Goal: Ask a question

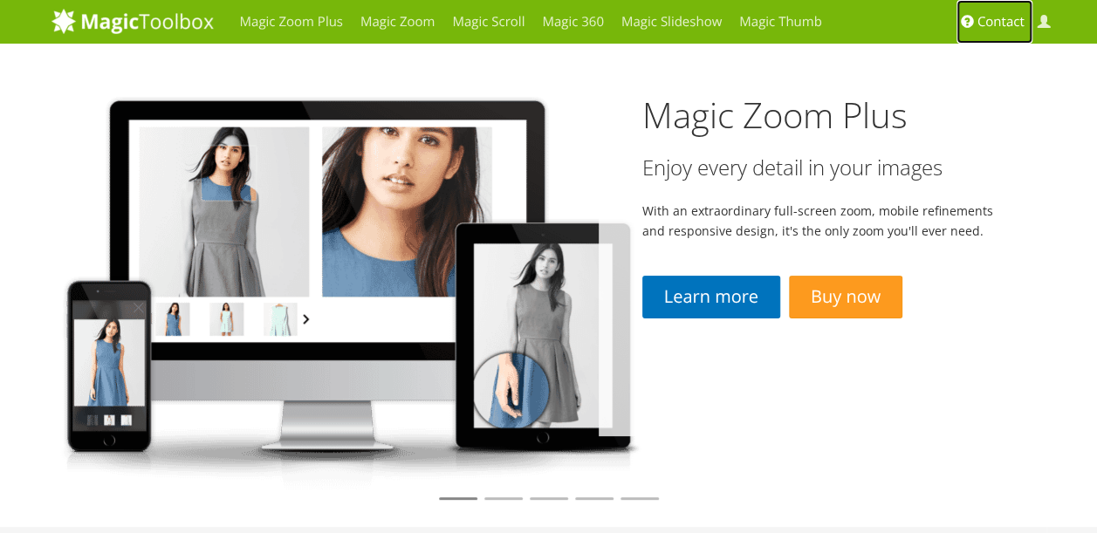
click at [985, 21] on span "Contact" at bounding box center [1001, 21] width 47 height 17
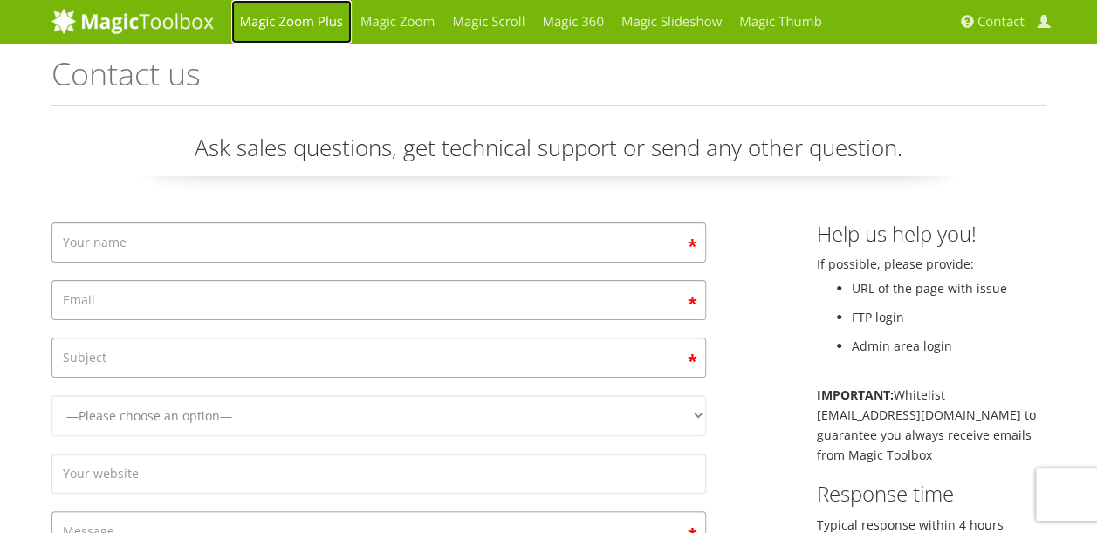
click at [313, 22] on link "Magic Zoom Plus" at bounding box center [291, 22] width 120 height 44
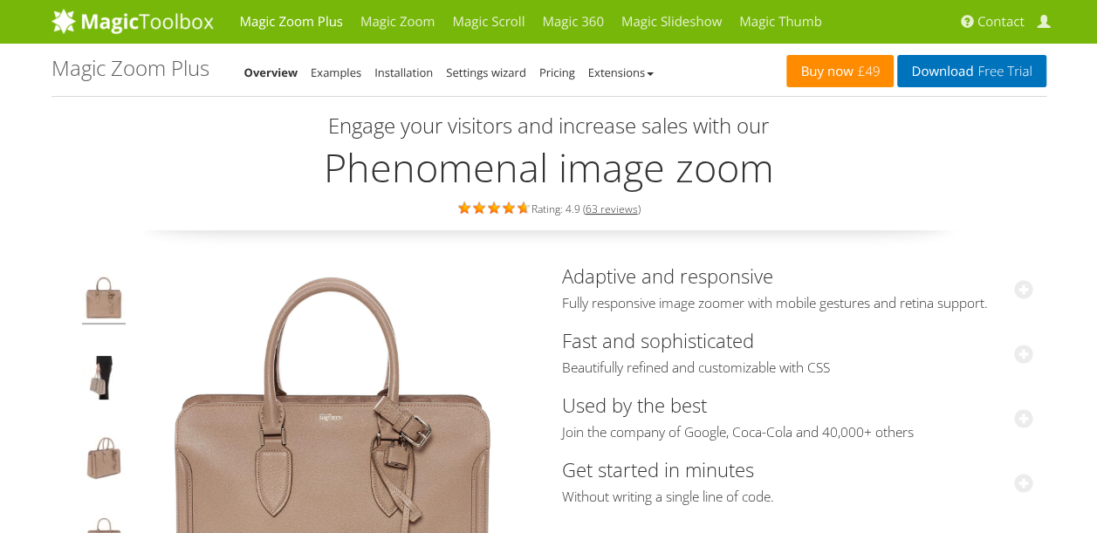
click at [824, 72] on link "Buy now £49" at bounding box center [840, 71] width 107 height 32
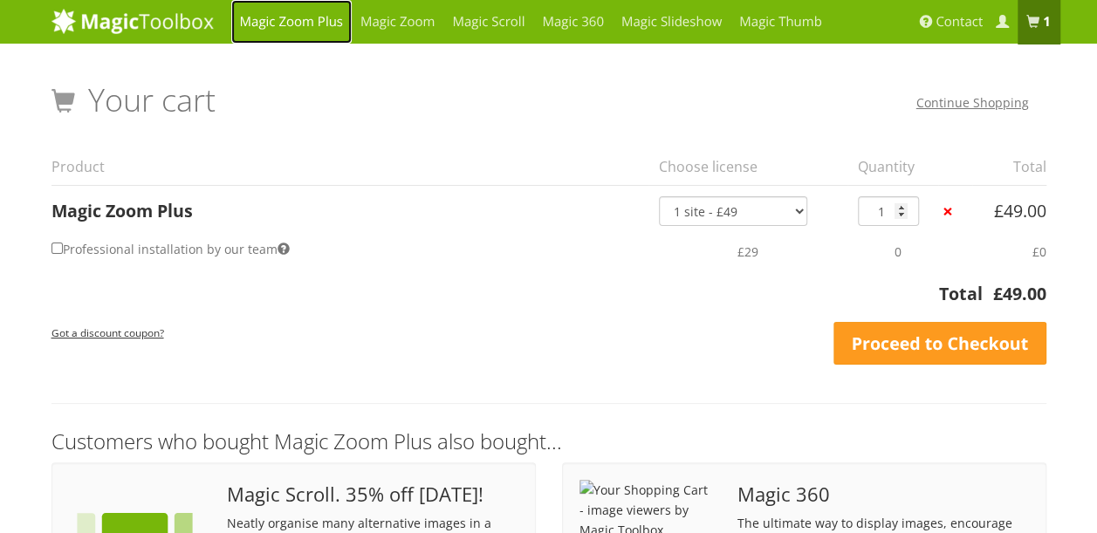
click at [316, 20] on link "Magic Zoom Plus" at bounding box center [291, 22] width 120 height 44
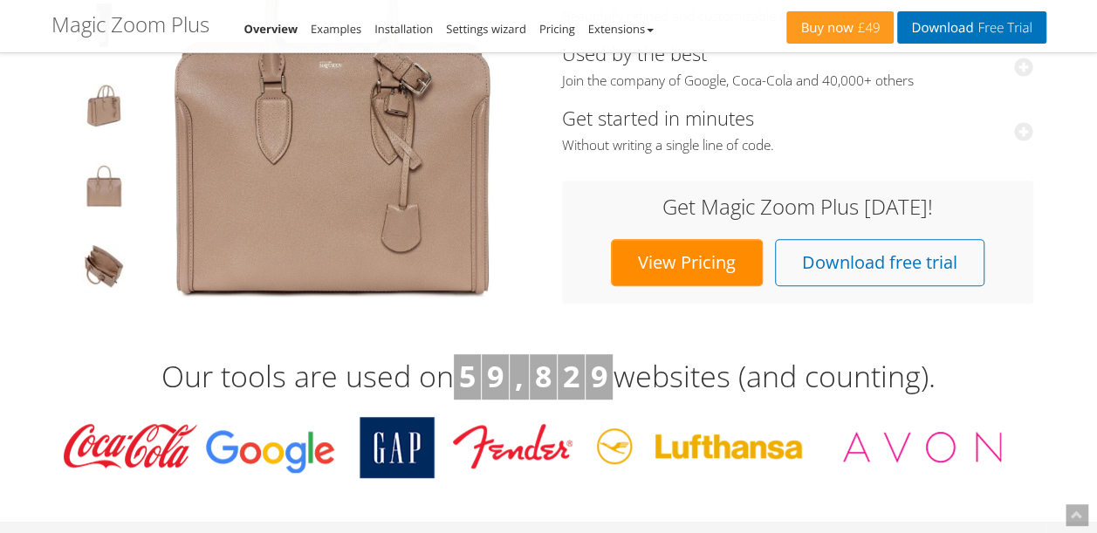
scroll to position [320, 0]
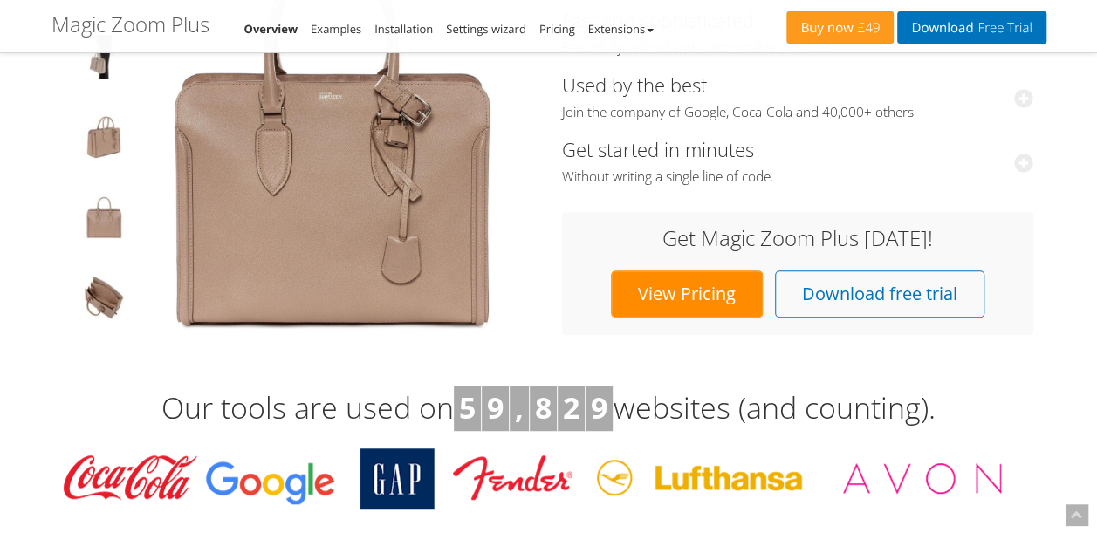
click at [694, 290] on link "View Pricing" at bounding box center [687, 294] width 152 height 47
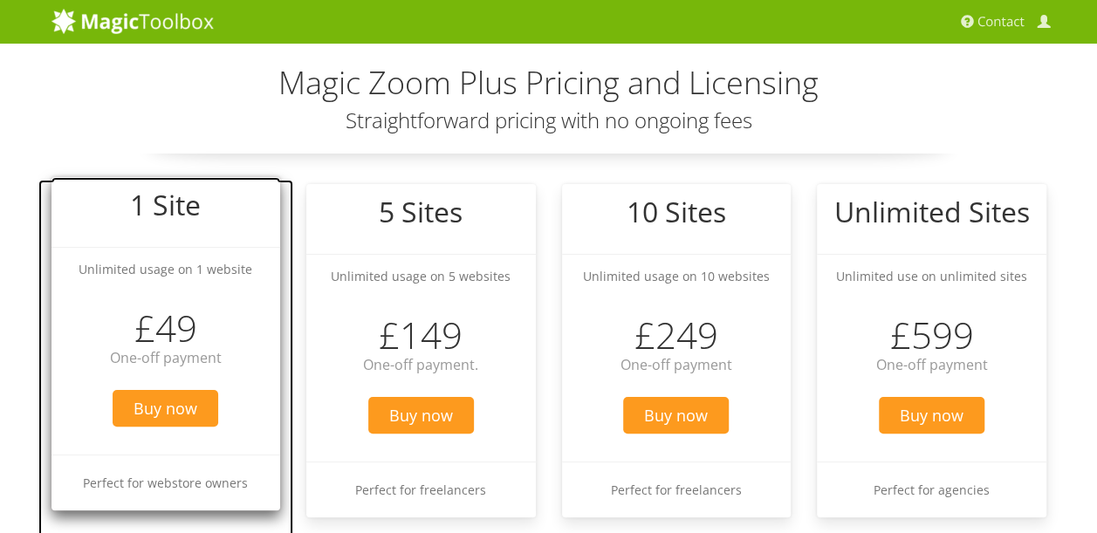
click at [115, 362] on span "One-off payment" at bounding box center [166, 357] width 112 height 19
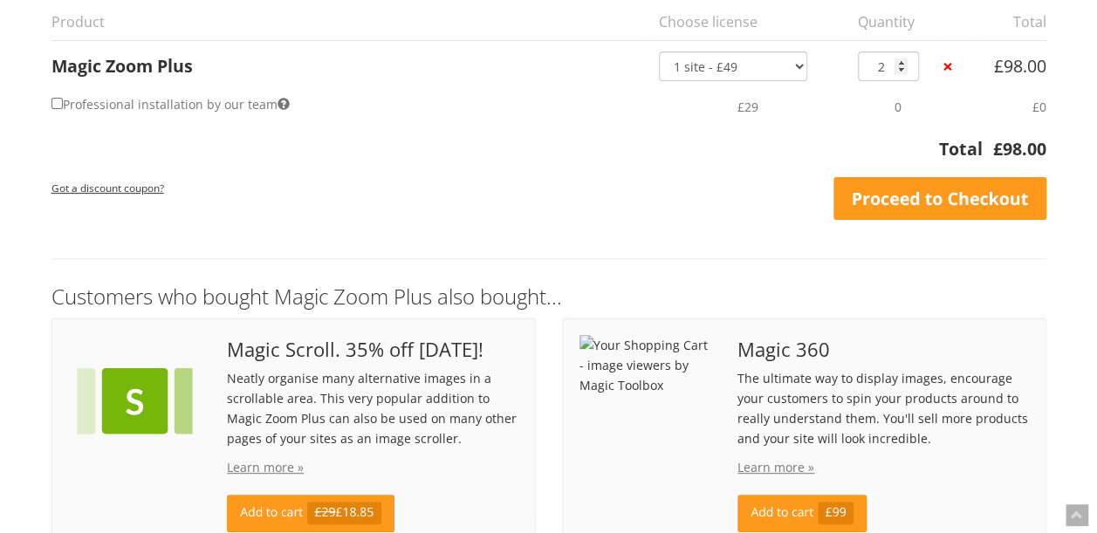
scroll to position [116, 0]
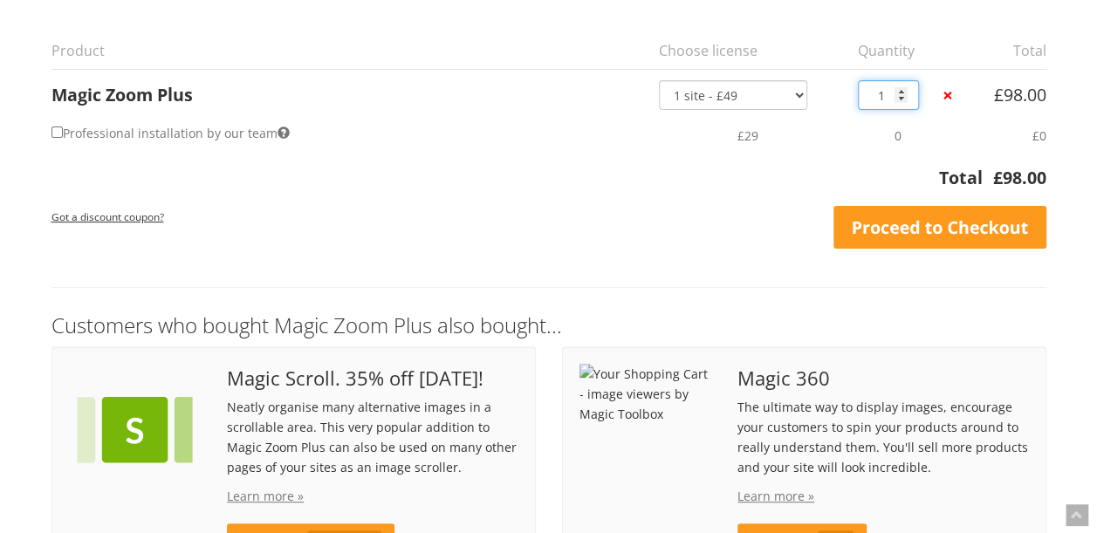
type input "1"
click at [903, 98] on input "1" at bounding box center [888, 95] width 61 height 30
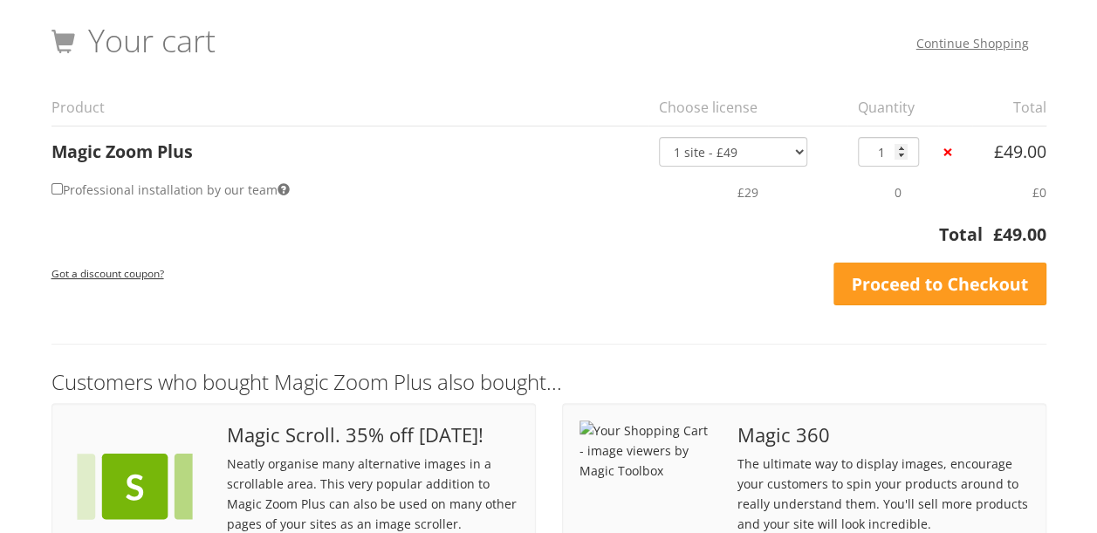
scroll to position [0, 0]
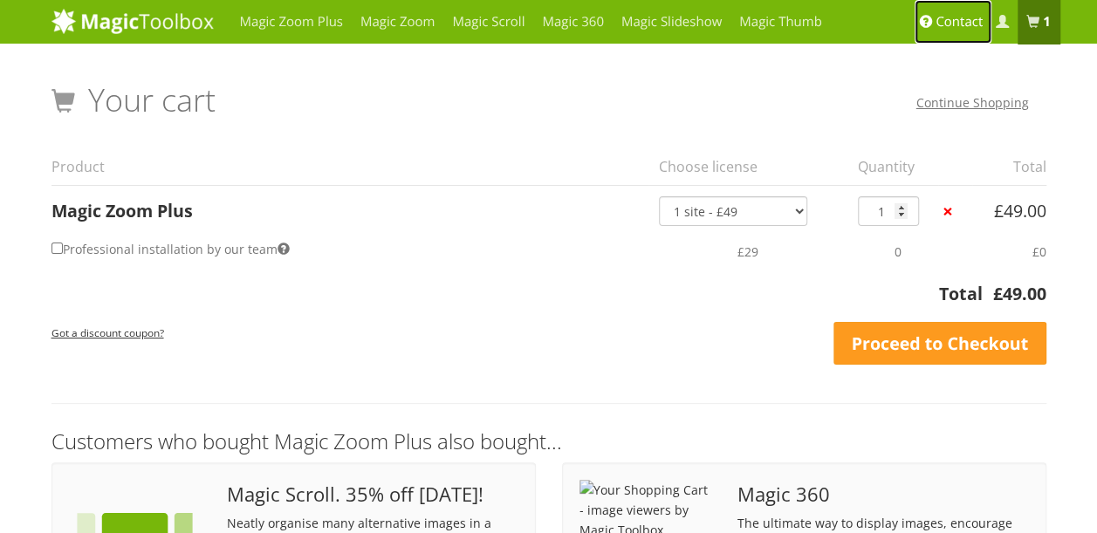
click at [957, 23] on span "Contact" at bounding box center [959, 21] width 47 height 17
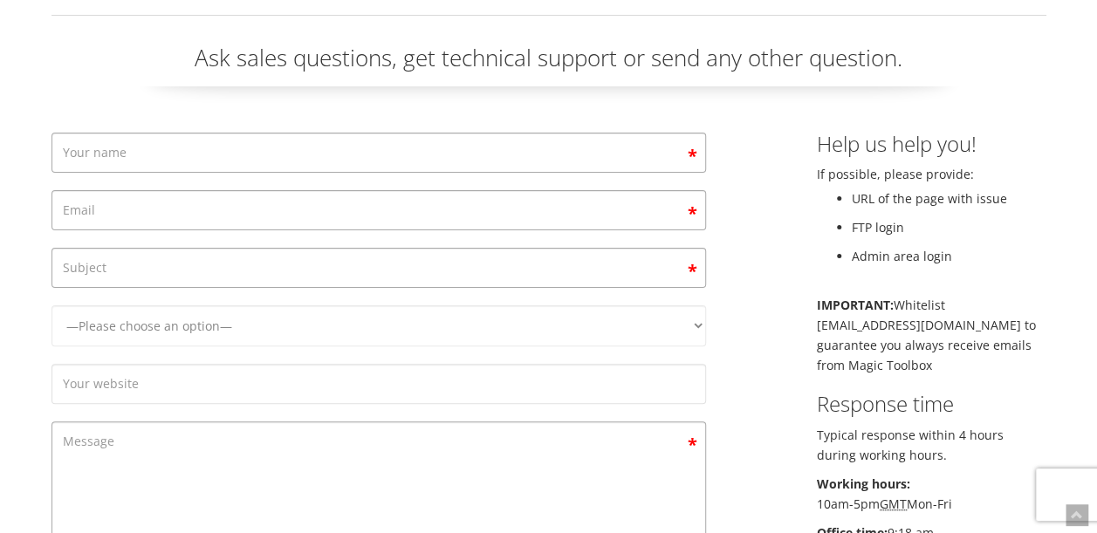
scroll to position [175, 0]
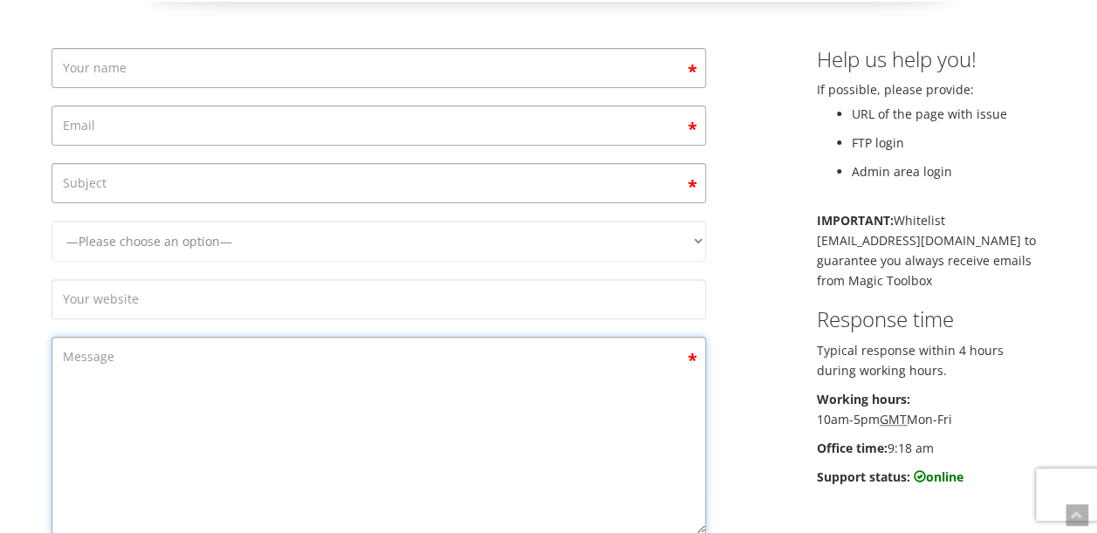
click at [202, 363] on textarea "Contact form" at bounding box center [379, 435] width 655 height 197
click at [161, 372] on textarea "HI IM BUYING magig zoom plus license" at bounding box center [379, 435] width 655 height 197
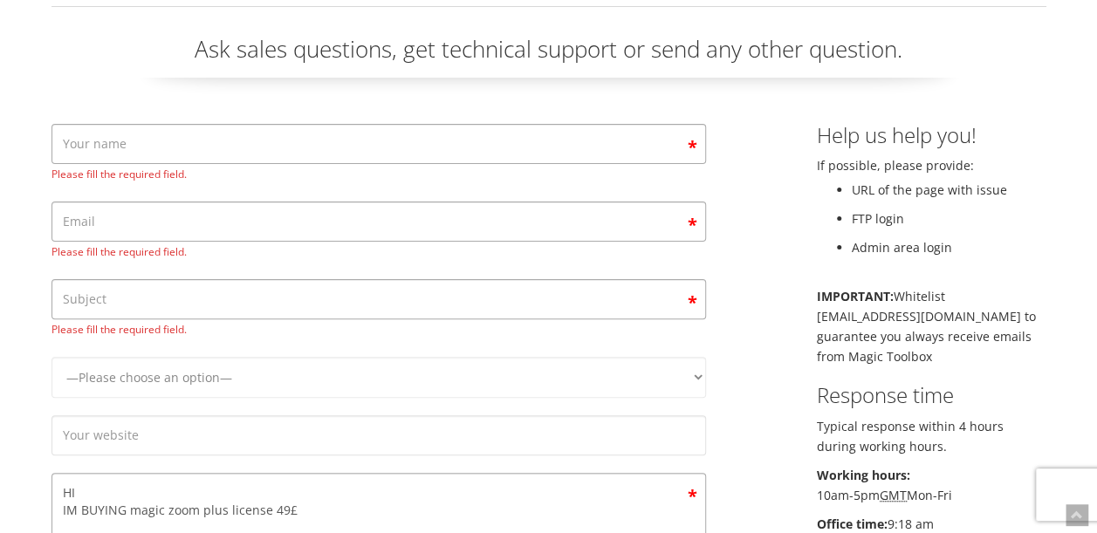
scroll to position [145, 0]
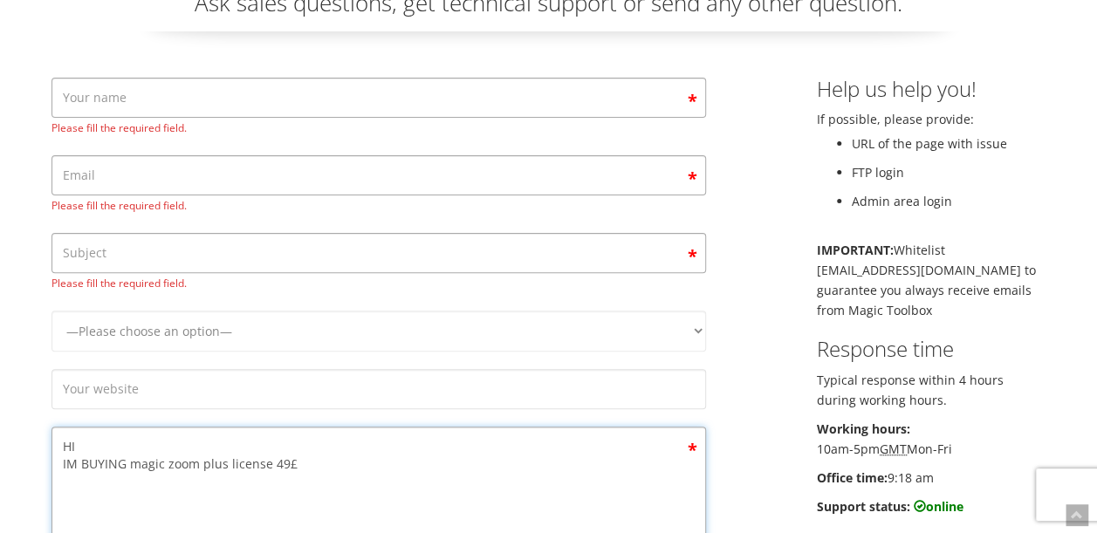
click at [381, 457] on textarea "HI IM BUYING magic zoom plus license 49£" at bounding box center [379, 525] width 655 height 197
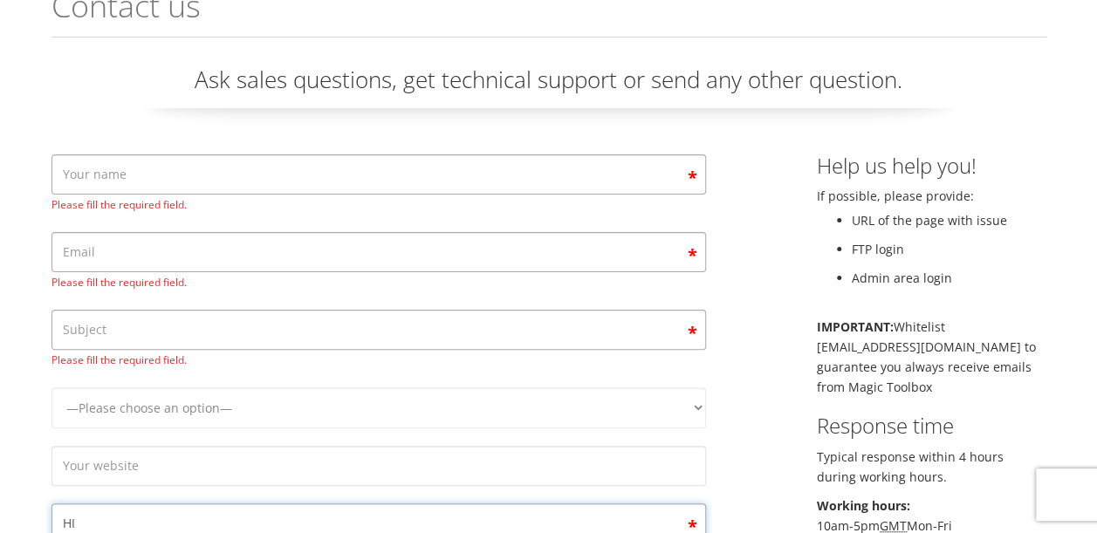
scroll to position [58, 0]
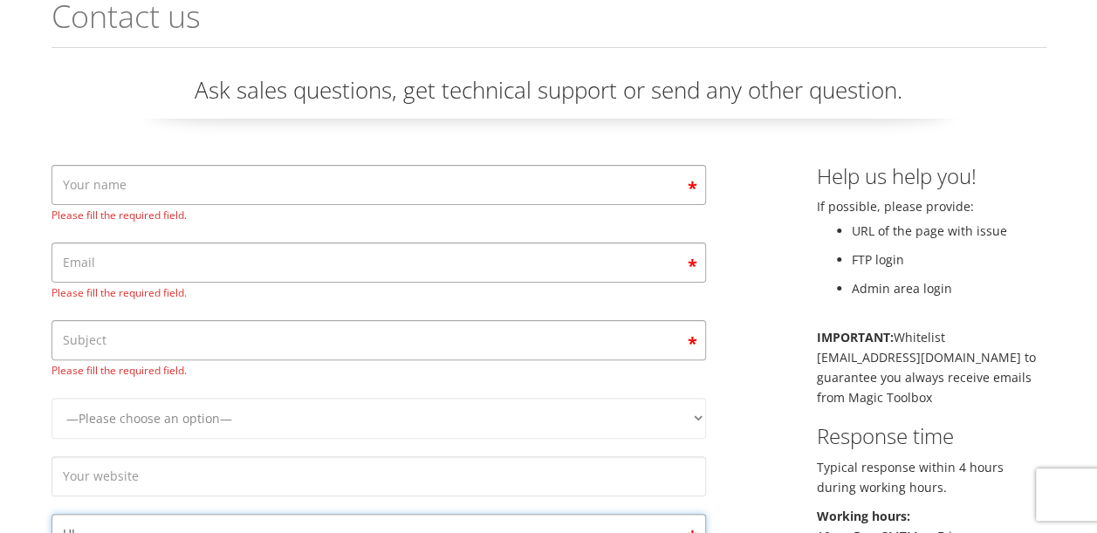
type textarea "HI please 2 questions: IM BUYING magic zoom plus license 49£ for 1 site. i'd li…"
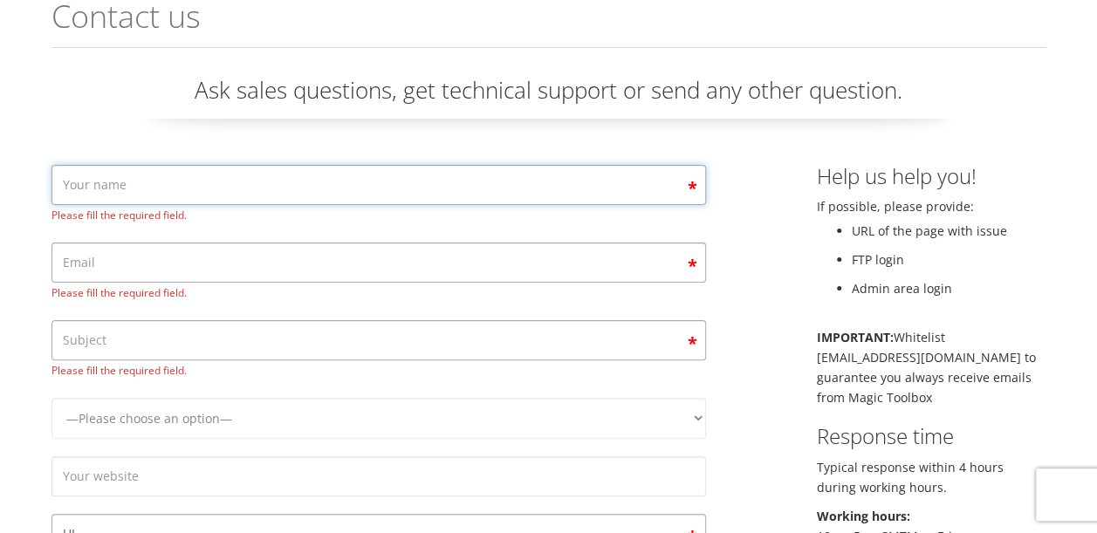
click at [275, 196] on input "Contact form" at bounding box center [379, 185] width 655 height 40
type input "alessandro servadio"
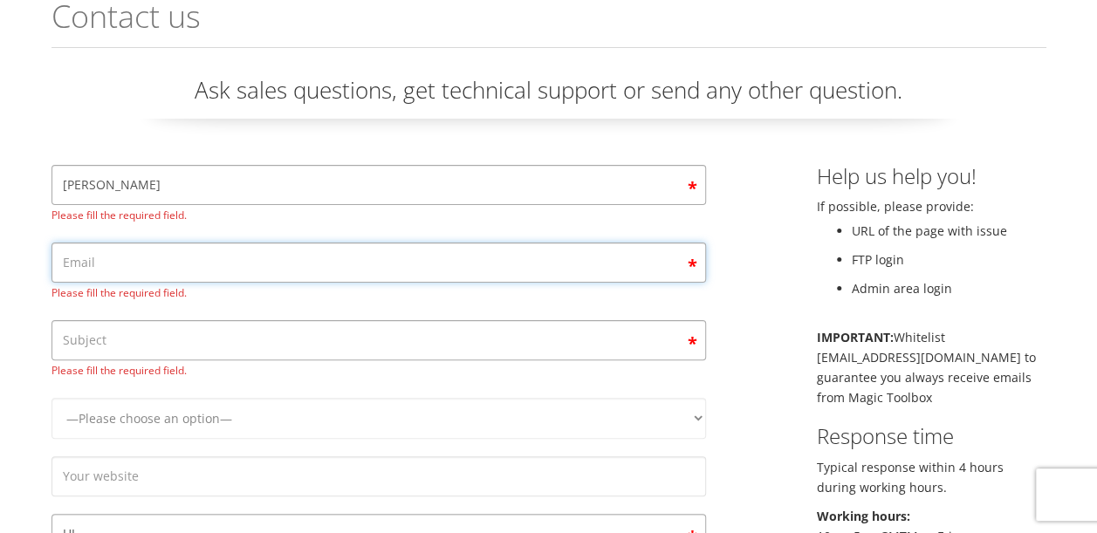
click at [148, 263] on span "Please fill the required field." at bounding box center [379, 273] width 655 height 60
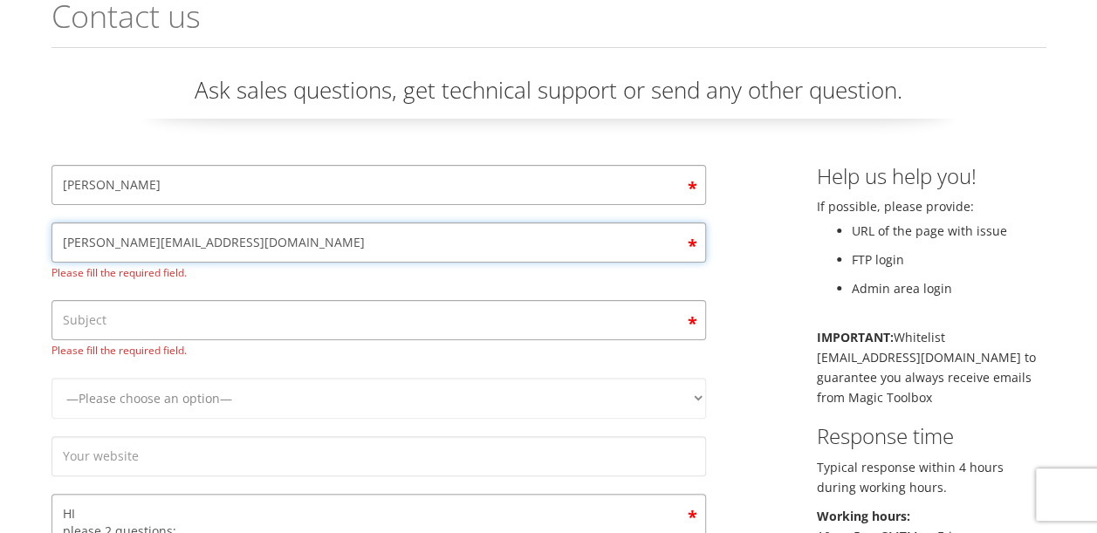
type input "alessandro.servadio@gmail.com"
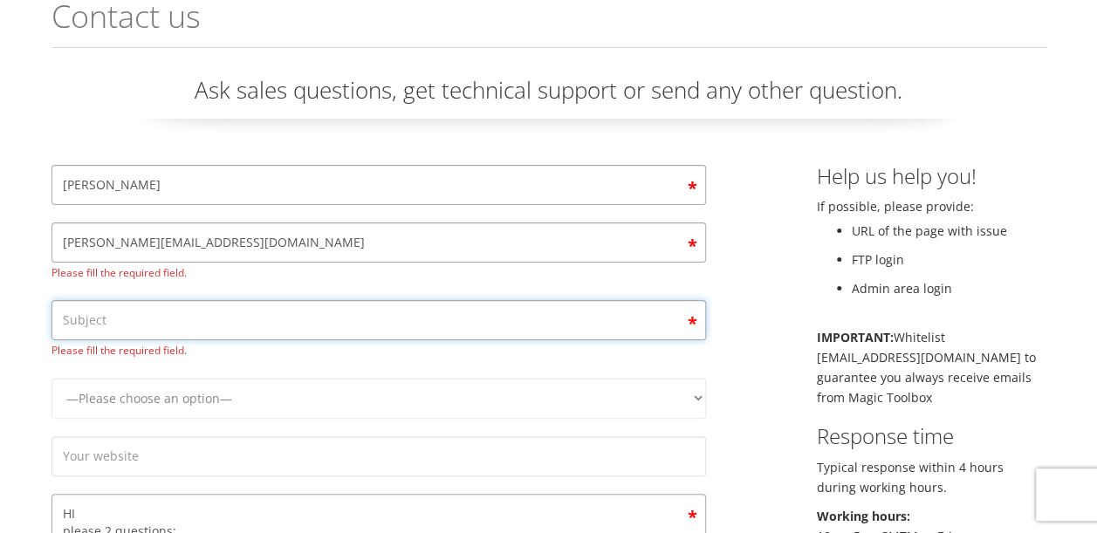
click at [141, 317] on span "Please fill the required field." at bounding box center [379, 330] width 655 height 60
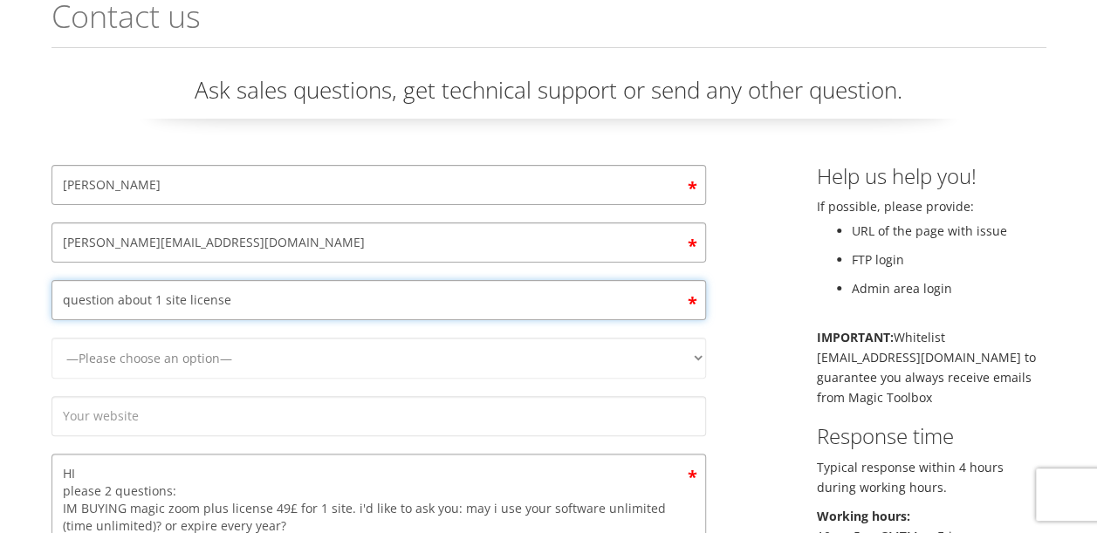
type input "question about 1 site license"
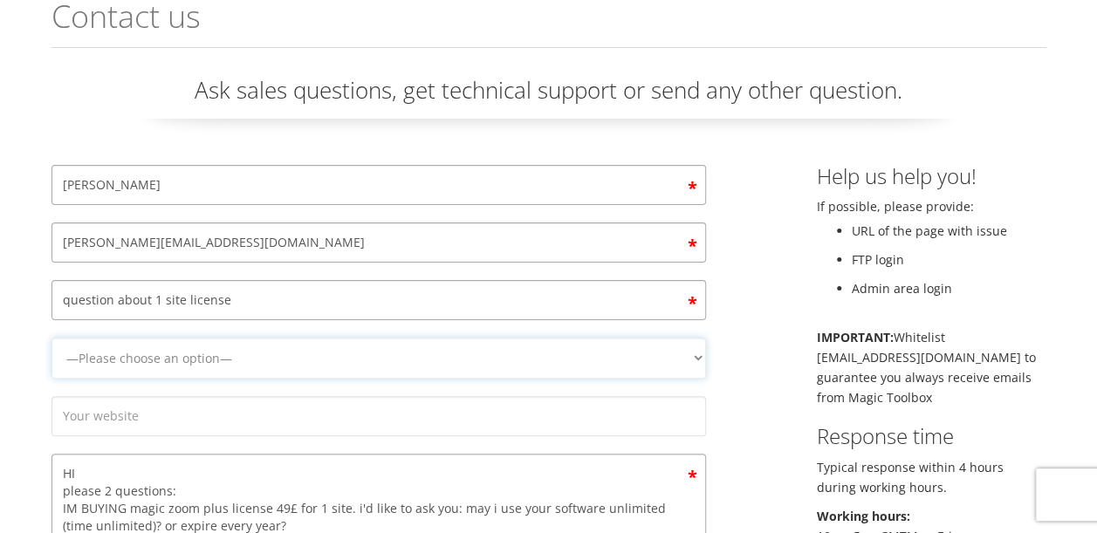
drag, startPoint x: 237, startPoint y: 361, endPoint x: 242, endPoint y: 347, distance: 14.6
click at [237, 361] on select "—Please choose an option— Magic Zoom Magic Zoom Plus Magic Thumb Magic Slidesho…" at bounding box center [379, 358] width 655 height 41
click at [174, 361] on select "—Please choose an option— Magic Zoom Magic Zoom Plus Magic Thumb Magic Slidesho…" at bounding box center [379, 358] width 655 height 41
select select "Magic Zoom Plus"
click at [52, 338] on select "—Please choose an option— Magic Zoom Magic Zoom Plus Magic Thumb Magic Slidesho…" at bounding box center [379, 358] width 655 height 41
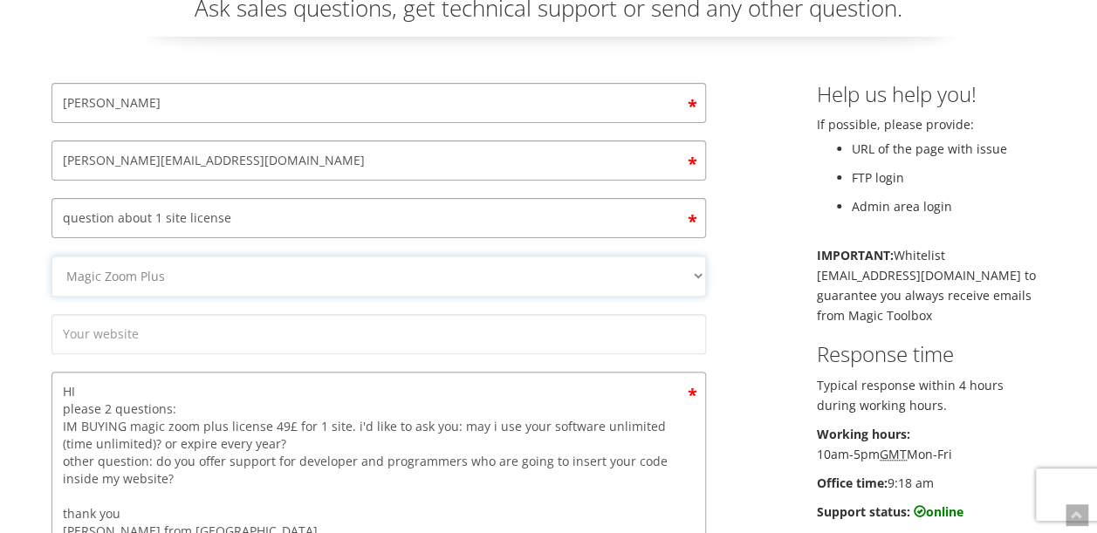
scroll to position [145, 0]
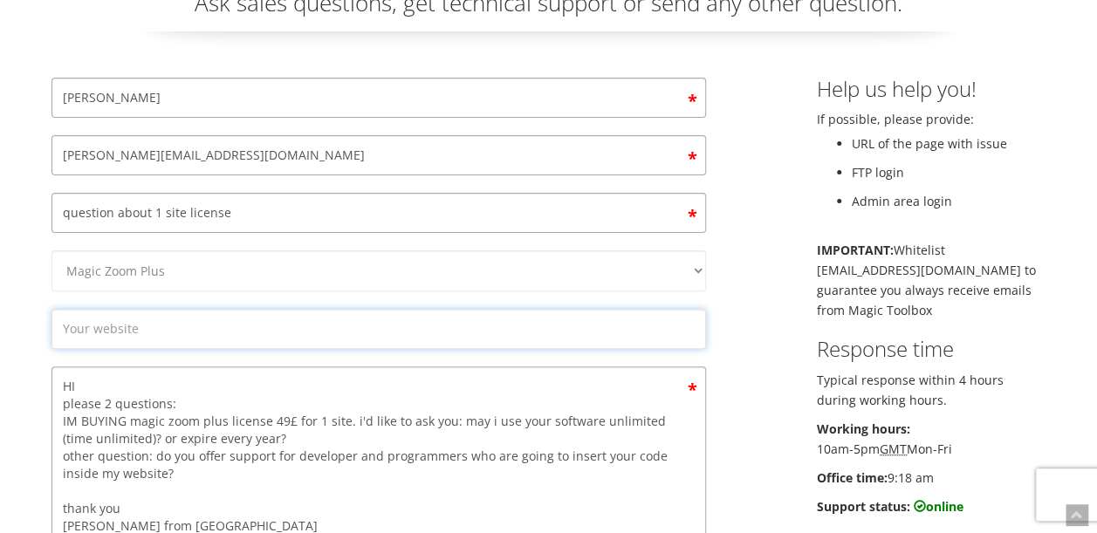
click at [142, 326] on input "Contact form" at bounding box center [379, 329] width 655 height 40
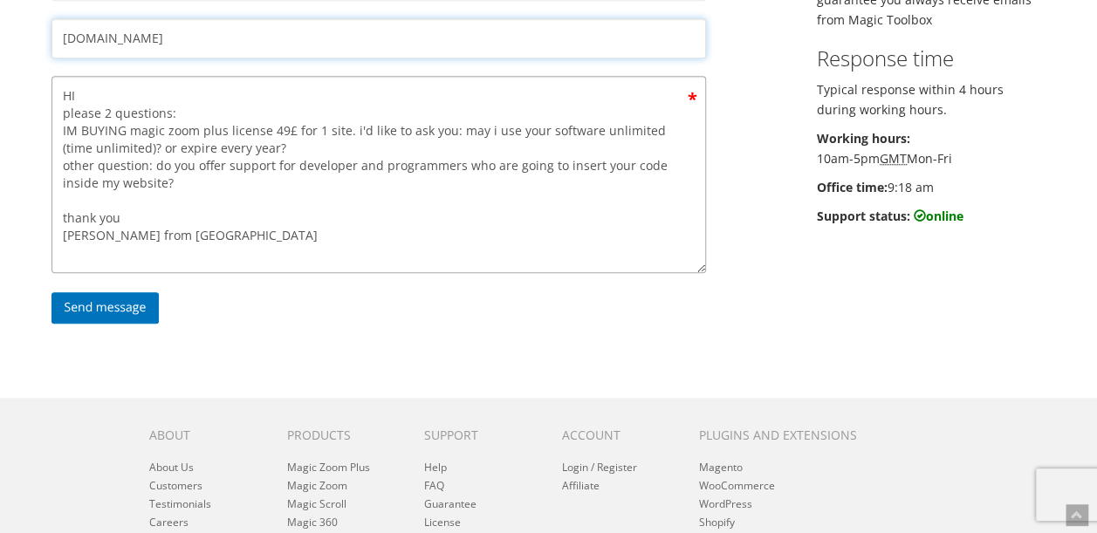
scroll to position [436, 0]
type input "pinton.boutique"
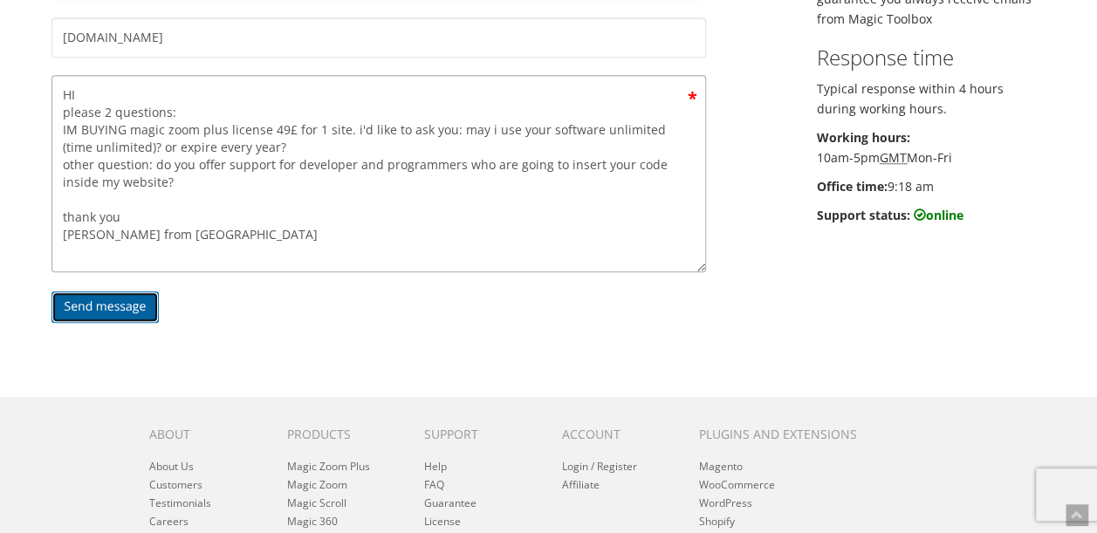
click at [121, 302] on input "Send message" at bounding box center [106, 307] width 108 height 31
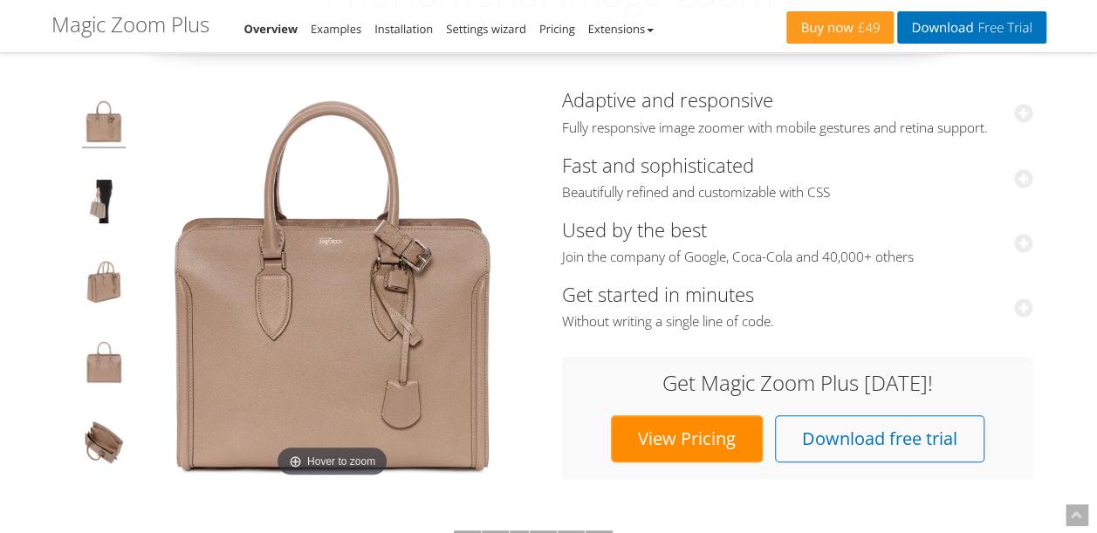
scroll to position [320, 0]
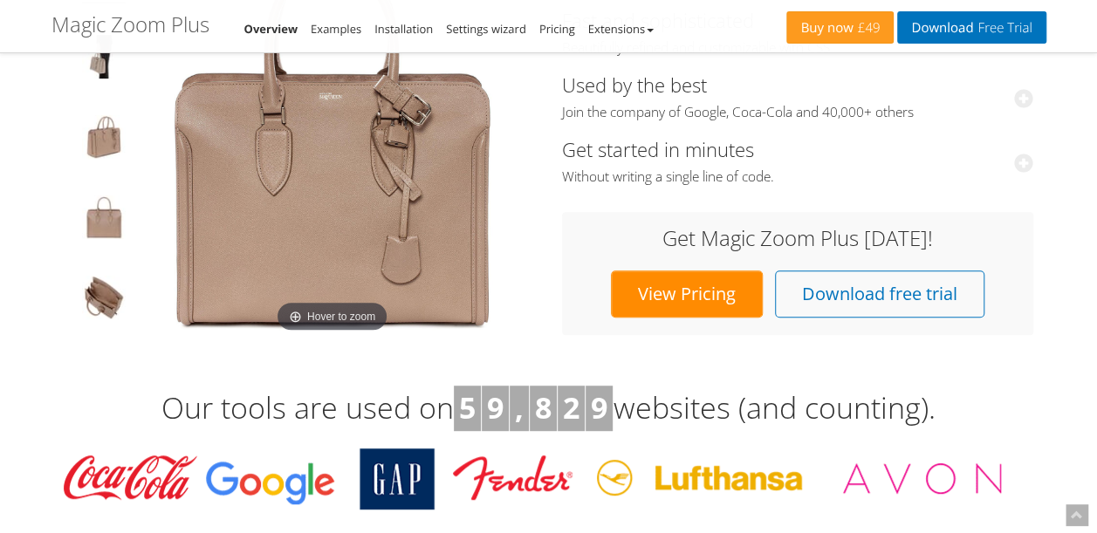
click at [667, 289] on link "View Pricing" at bounding box center [687, 294] width 152 height 47
